Goal: Task Accomplishment & Management: Manage account settings

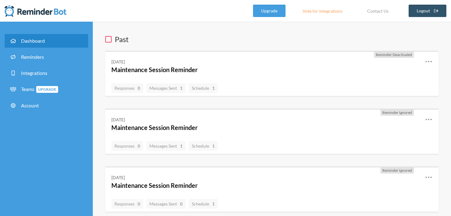
click at [357, 60] on div "[DATE] Maintenance Session Reminder" at bounding box center [263, 66] width 304 height 16
click at [386, 52] on span "Reminder Deactivated" at bounding box center [394, 54] width 36 height 5
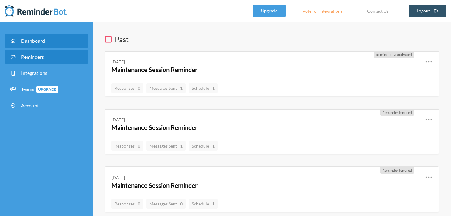
click at [21, 57] on span "Reminders" at bounding box center [32, 57] width 23 height 6
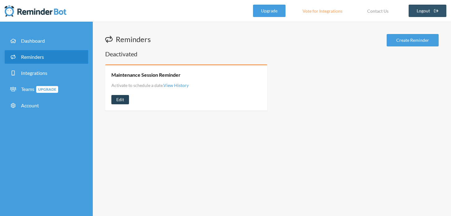
click at [123, 95] on link "Edit" at bounding box center [120, 99] width 18 height 9
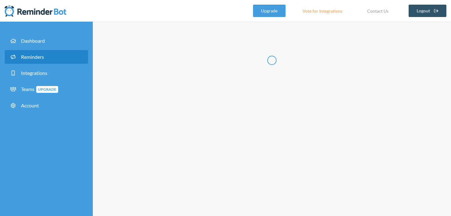
type input "Maintenance Session Reminder"
select select "14:45:00"
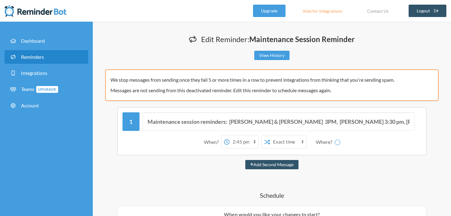
select select "spaces/AAAALgb1WHs"
click at [192, 87] on p "Messages are not sending from this deactivated reminder. Edit this reminder to …" at bounding box center [269, 90] width 318 height 7
click at [204, 83] on div "We stop messages from sending once they fail 5 or more times in a row to preven…" at bounding box center [271, 85] width 333 height 32
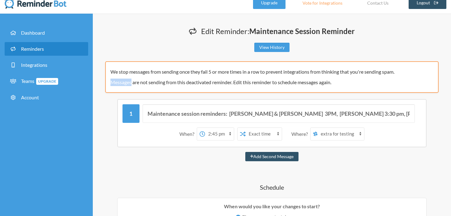
scroll to position [9, 0]
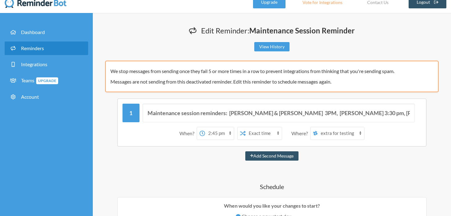
click at [199, 86] on div "We stop messages from sending once they fail 5 or more times in a row to preven…" at bounding box center [271, 77] width 333 height 32
click at [166, 83] on p "Messages are not sending from this deactivated reminder. Edit this reminder to …" at bounding box center [269, 81] width 318 height 7
click at [219, 132] on select "12:00 am 12:15 am 12:30 am 12:45 am 1:00 am 1:15 am 1:30 am 1:45 am 2:00 am 2:1…" at bounding box center [219, 133] width 29 height 12
select select "14:30:00"
click at [332, 138] on select "[PERSON_NAME] Eimile's Pod extra for testing" at bounding box center [340, 133] width 46 height 12
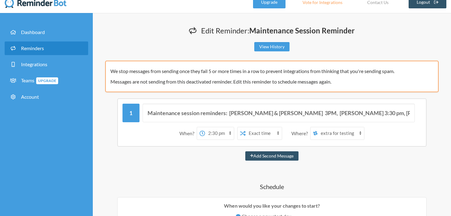
select select "spaces/AAAAtx-k3DE"
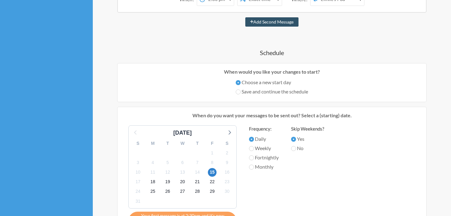
scroll to position [165, 0]
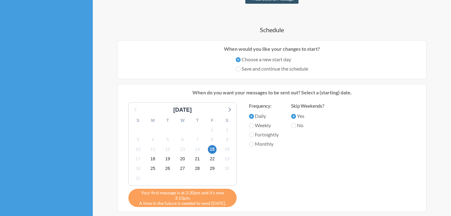
click at [289, 67] on label "Save and continue the schedule" at bounding box center [272, 68] width 72 height 7
click at [240, 67] on input "Save and continue the schedule" at bounding box center [238, 68] width 5 height 5
radio input "true"
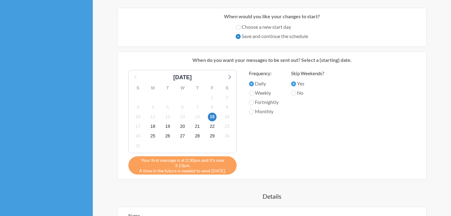
scroll to position [215, 0]
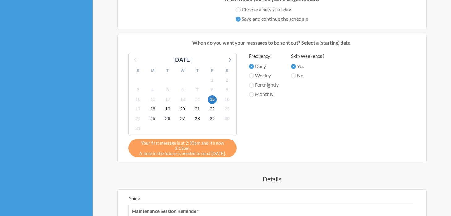
click at [209, 142] on span "Your first message is at 2:30pm and it's now 3:13pm." at bounding box center [182, 145] width 99 height 11
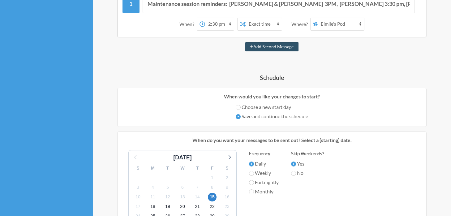
scroll to position [91, 0]
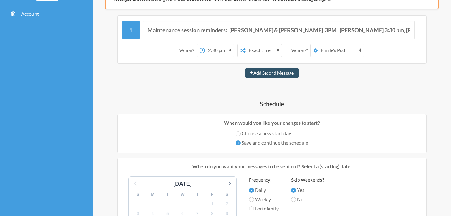
click at [223, 49] on select "12:00 am 12:15 am 12:30 am 12:45 am 1:00 am 1:15 am 1:30 am 1:45 am 2:00 am 2:1…" at bounding box center [219, 50] width 29 height 12
select select "14:45:00"
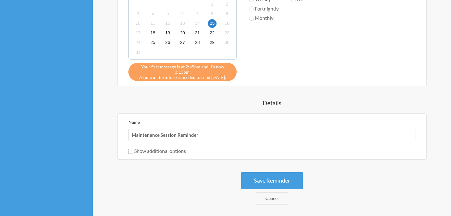
scroll to position [325, 0]
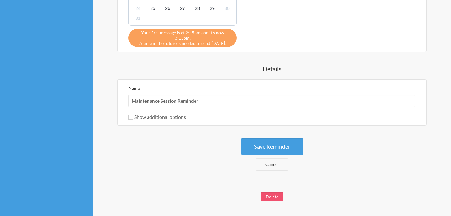
click at [222, 85] on div "Name Maintenance Session Reminder" at bounding box center [271, 95] width 287 height 23
click at [164, 97] on input "Maintenance Session Reminder" at bounding box center [271, 101] width 287 height 12
click at [154, 114] on label "Show additional options" at bounding box center [156, 117] width 57 height 6
click at [133, 115] on input "Show additional options" at bounding box center [130, 117] width 5 height 5
checkbox input "true"
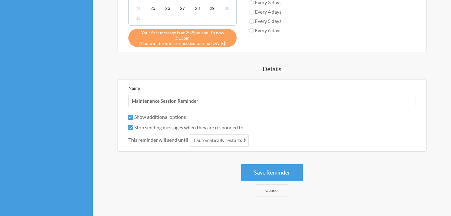
click at [183, 124] on label "Stop sending messages when they are responded to." at bounding box center [186, 127] width 116 height 6
click at [133, 125] on input "Stop sending messages when they are responded to." at bounding box center [130, 127] width 5 height 5
click at [212, 134] on select "it automatically restarts it is replied to" at bounding box center [219, 140] width 60 height 12
click at [216, 137] on select "it automatically restarts it is replied to" at bounding box center [219, 140] width 60 height 12
click at [187, 124] on label "Stop sending messages when they are responded to." at bounding box center [186, 127] width 116 height 6
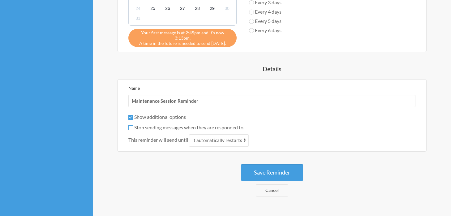
click at [133, 125] on input "Stop sending messages when they are responded to." at bounding box center [130, 127] width 5 height 5
click at [187, 124] on label "Stop sending messages when they are responded to." at bounding box center [186, 127] width 116 height 6
click at [133, 125] on input "Stop sending messages when they are responded to." at bounding box center [130, 127] width 5 height 5
checkbox input "false"
click at [279, 167] on button "Save Reminder" at bounding box center [272, 172] width 62 height 17
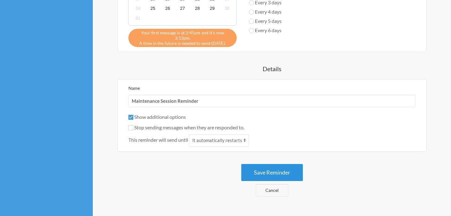
scroll to position [0, 0]
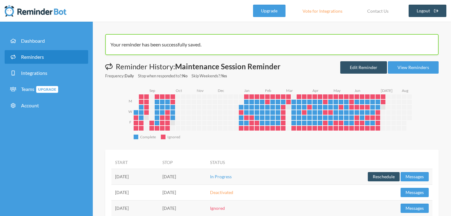
scroll to position [1, 0]
